Goal: Task Accomplishment & Management: Use online tool/utility

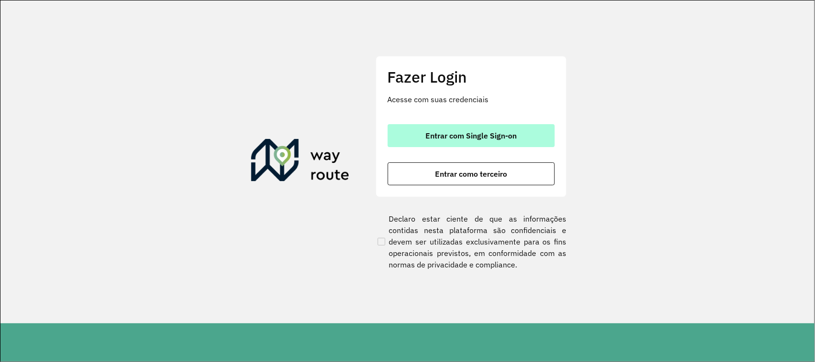
click at [446, 132] on span "Entrar com Single Sign-on" at bounding box center [471, 136] width 91 height 8
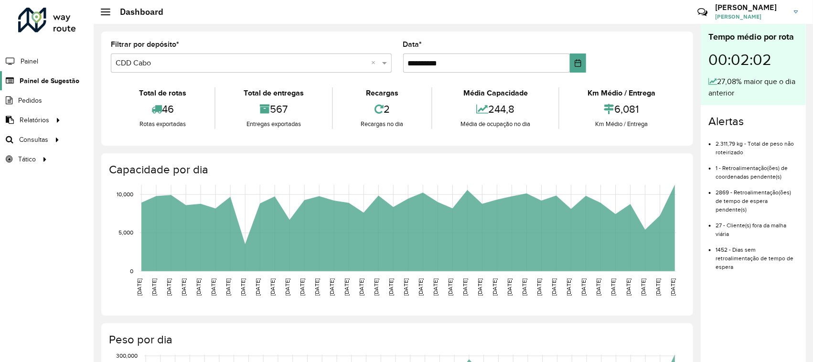
click at [41, 77] on span "Painel de Sugestão" at bounding box center [50, 81] width 60 height 10
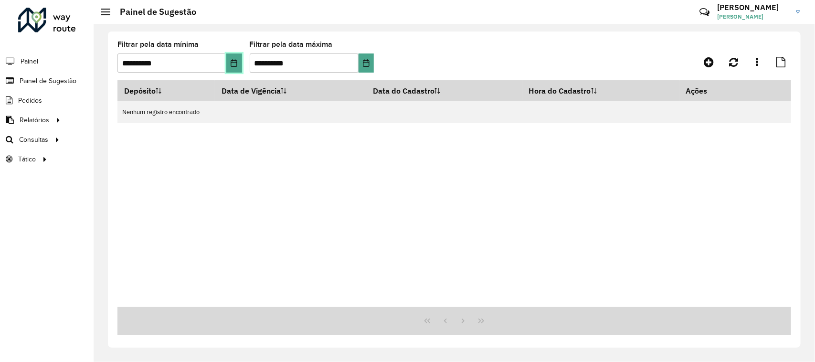
click at [232, 65] on icon "Choose Date" at bounding box center [234, 63] width 8 height 8
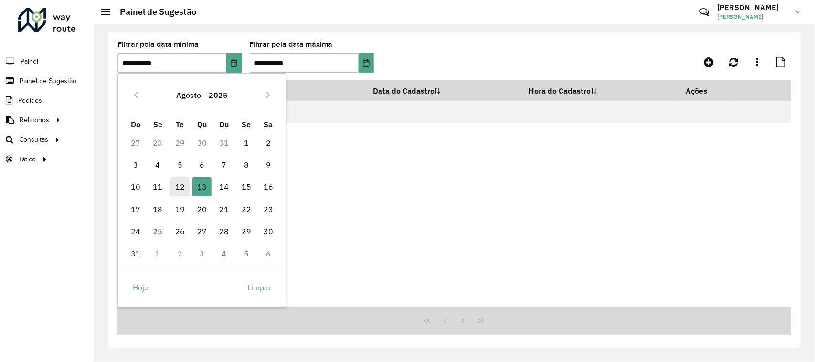
click at [182, 188] on span "12" at bounding box center [180, 186] width 19 height 19
type input "**********"
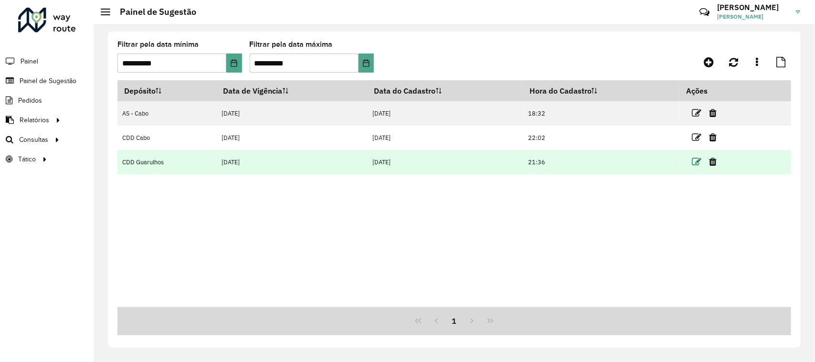
click at [697, 161] on icon at bounding box center [697, 162] width 10 height 10
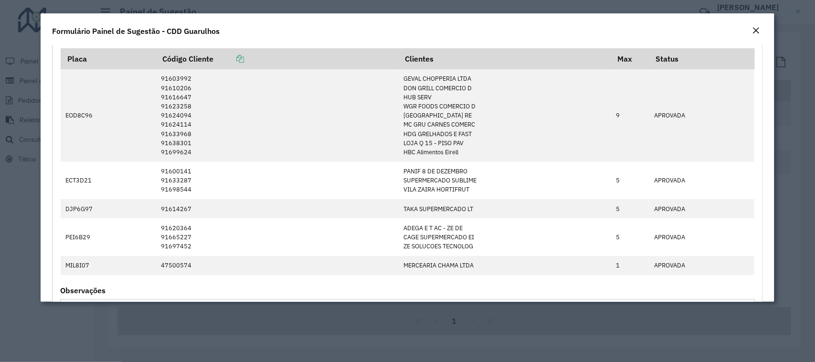
scroll to position [119, 0]
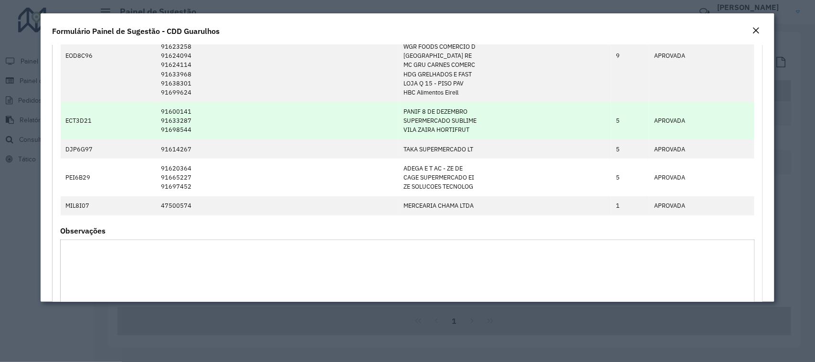
click at [86, 122] on td "ECT3D21" at bounding box center [109, 121] width 96 height 38
copy td "ECT3D21"
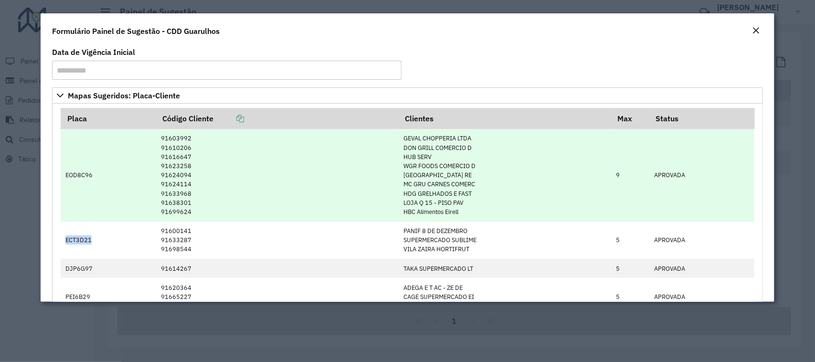
scroll to position [60, 0]
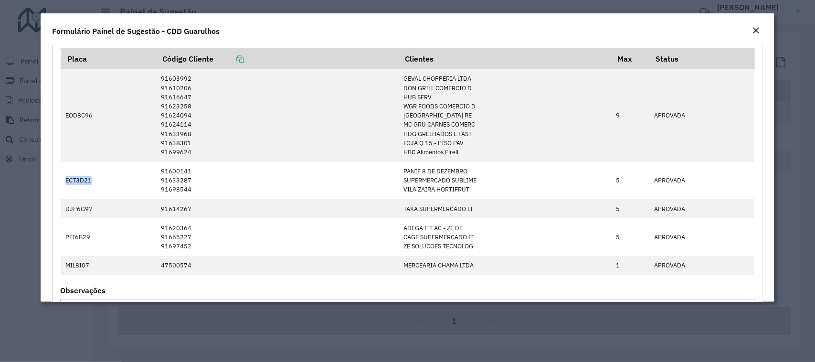
click at [758, 29] on em "Close" at bounding box center [757, 31] width 8 height 8
